Goal: Information Seeking & Learning: Learn about a topic

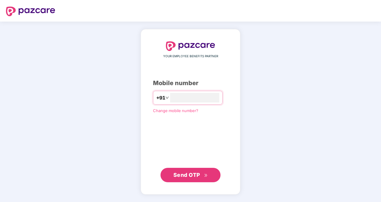
click at [193, 181] on button "Send OTP" at bounding box center [191, 175] width 60 height 14
click at [193, 178] on span "Send OTP" at bounding box center [191, 175] width 35 height 8
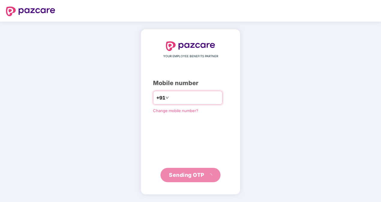
click at [170, 98] on input "**********" at bounding box center [194, 98] width 49 height 10
type input "**********"
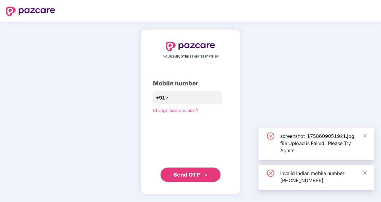
click at [187, 175] on span "Send OTP" at bounding box center [187, 175] width 27 height 6
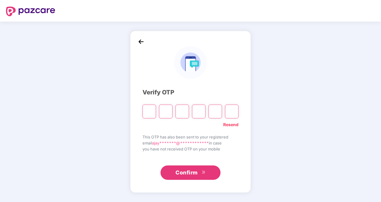
type input "*"
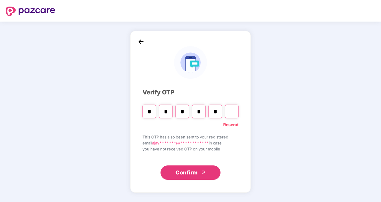
type input "*"
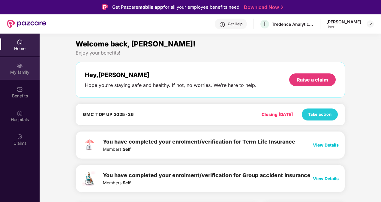
click at [18, 68] on img at bounding box center [20, 66] width 6 height 6
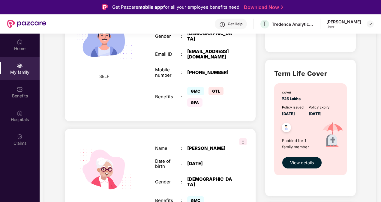
scroll to position [161, 0]
click at [244, 132] on div "MOTHER Name : [PERSON_NAME] Date of birth : [DEMOGRAPHIC_DATA] Gender : [DEMOGR…" at bounding box center [160, 176] width 191 height 94
click at [243, 138] on img at bounding box center [243, 141] width 7 height 7
click at [186, 129] on div "MOTHER Name : [PERSON_NAME] Date of birth : [DEMOGRAPHIC_DATA] Gender : [DEMOGR…" at bounding box center [160, 176] width 191 height 94
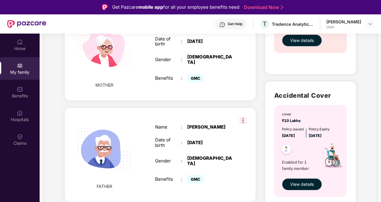
scroll to position [289, 0]
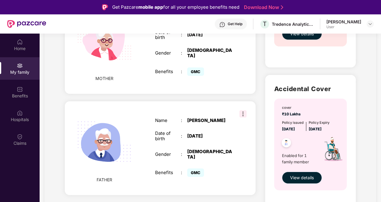
click at [301, 175] on span "View details" at bounding box center [302, 178] width 24 height 7
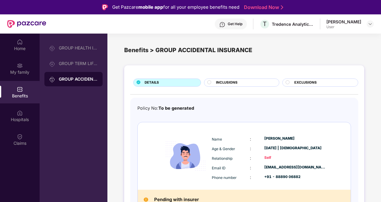
scroll to position [8, 0]
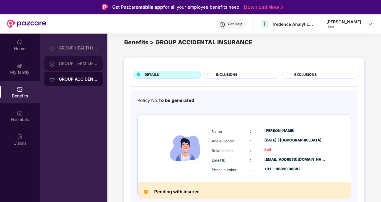
click at [79, 62] on div "GROUP TERM LIFE INSURANCE" at bounding box center [78, 63] width 39 height 5
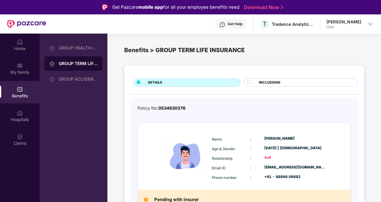
scroll to position [8, 0]
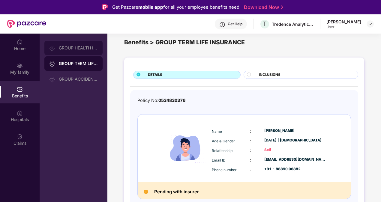
click at [67, 48] on div "GROUP HEALTH INSURANCE" at bounding box center [78, 48] width 39 height 5
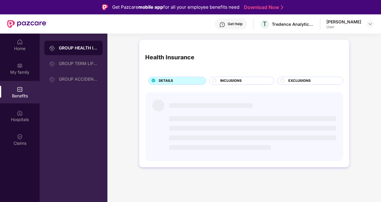
scroll to position [34, 0]
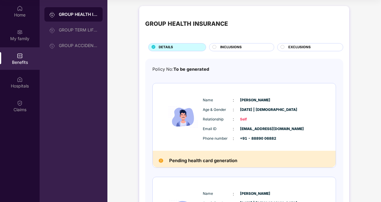
click at [359, 152] on div "GROUP HEALTH INSURANCE DETAILS INCLUSIONS EXCLUSIONS Policy No: To be generated…" at bounding box center [245, 198] width 274 height 390
click at [154, 139] on div "Name : [PERSON_NAME] Age & Gender : [DATE] | [DEMOGRAPHIC_DATA] Relationship : …" at bounding box center [244, 117] width 183 height 68
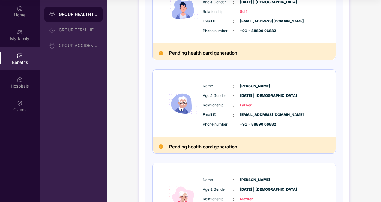
scroll to position [190, 0]
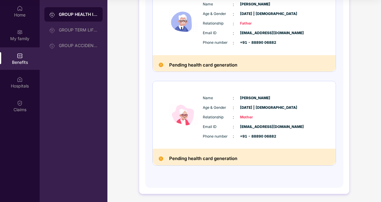
click at [194, 159] on h2 "Pending health card generation" at bounding box center [203, 159] width 68 height 8
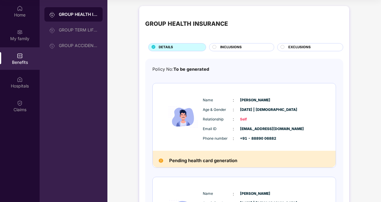
click at [218, 48] on div "INCLUSIONS" at bounding box center [244, 48] width 54 height 6
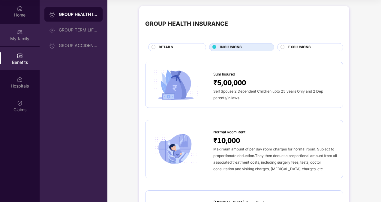
click at [20, 36] on div "My family" at bounding box center [20, 39] width 40 height 6
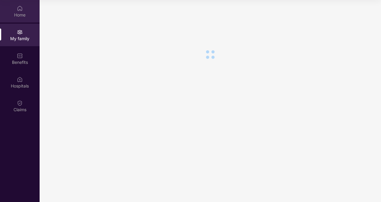
click at [26, 12] on div "Home" at bounding box center [20, 15] width 40 height 6
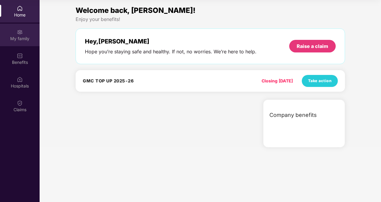
click at [29, 44] on div "My family" at bounding box center [20, 35] width 40 height 23
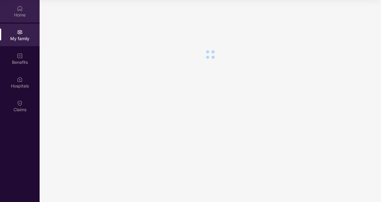
click at [22, 12] on div "Home" at bounding box center [20, 15] width 40 height 6
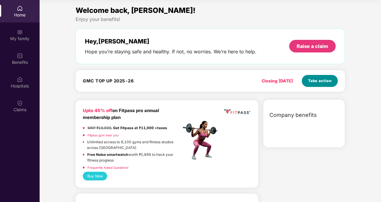
click at [315, 81] on span "Take action" at bounding box center [320, 81] width 24 height 6
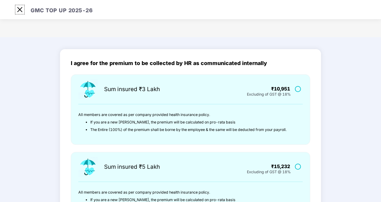
click at [22, 10] on img at bounding box center [20, 10] width 10 height 10
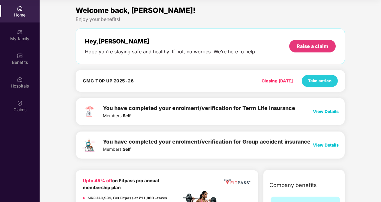
click at [329, 111] on span "View Details" at bounding box center [326, 111] width 26 height 5
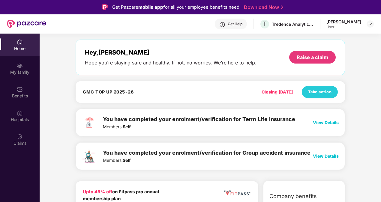
scroll to position [8, 0]
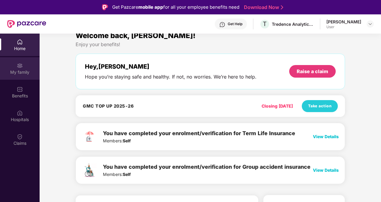
click at [23, 73] on div "My family" at bounding box center [20, 72] width 40 height 6
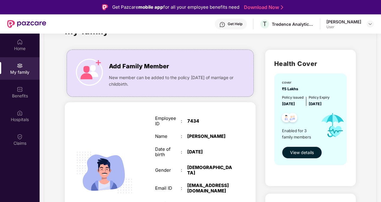
scroll to position [83, 0]
